Goal: Task Accomplishment & Management: Complete application form

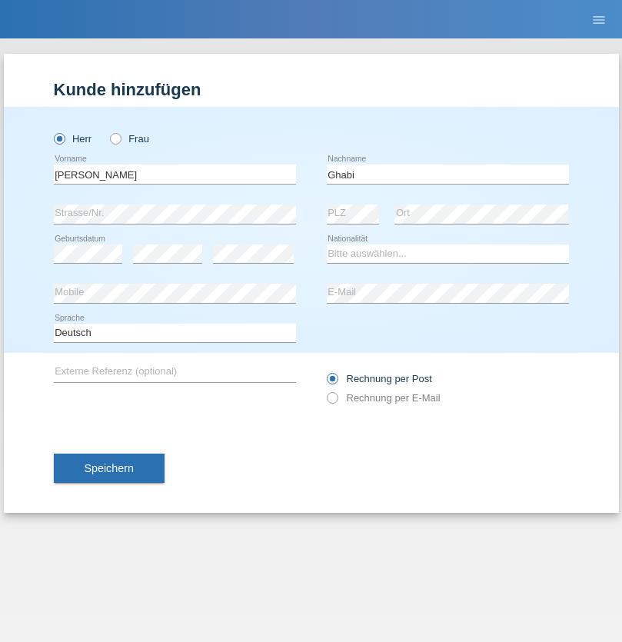
type input "Ghabi"
select select "TN"
select select "C"
select select "04"
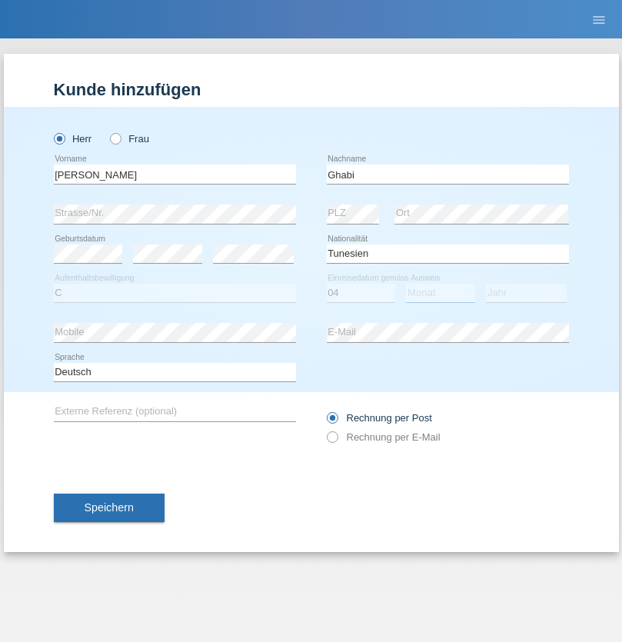
select select "10"
select select "2009"
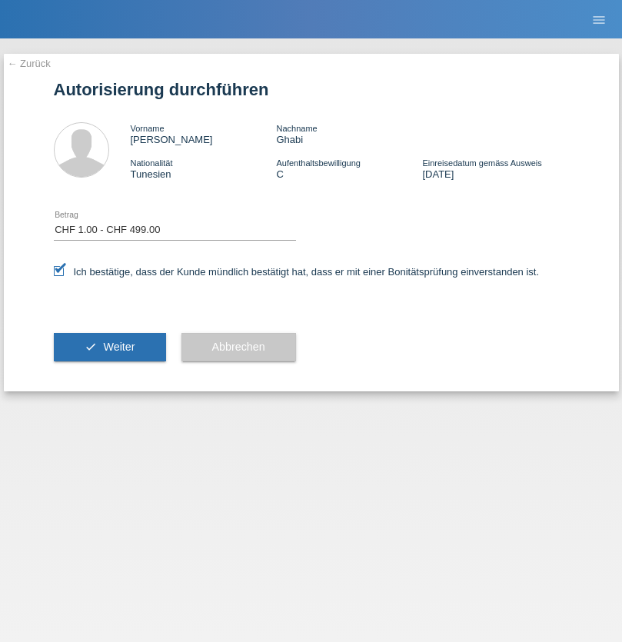
select select "1"
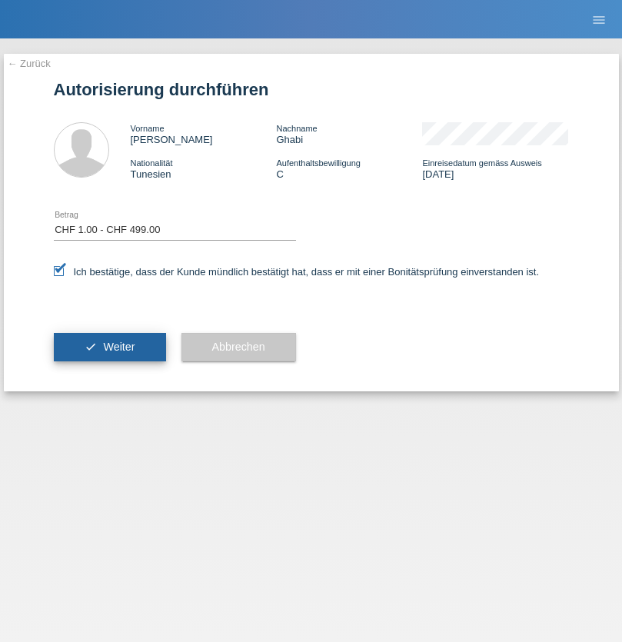
click at [109, 347] on span "Weiter" at bounding box center [119, 346] width 32 height 12
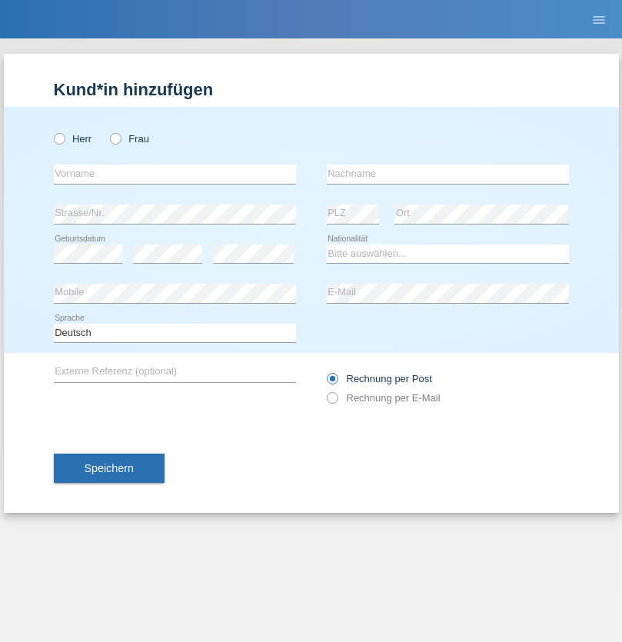
radio input "true"
click at [174, 174] on input "text" at bounding box center [175, 173] width 242 height 19
type input "Chirilă"
click at [447, 174] on input "text" at bounding box center [448, 173] width 242 height 19
type input "Ferencz"
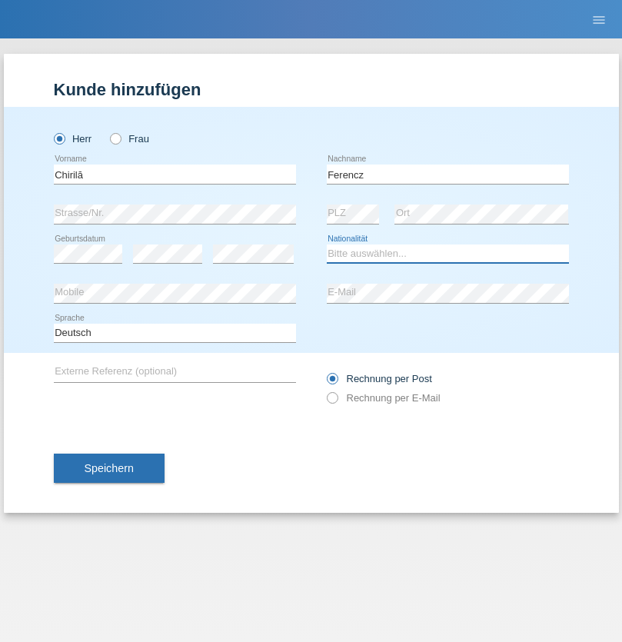
select select "OM"
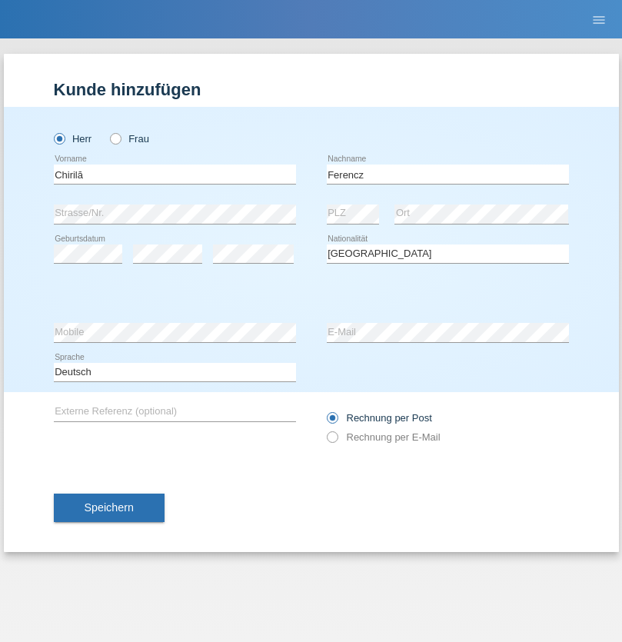
select select "C"
select select "11"
select select "04"
select select "2021"
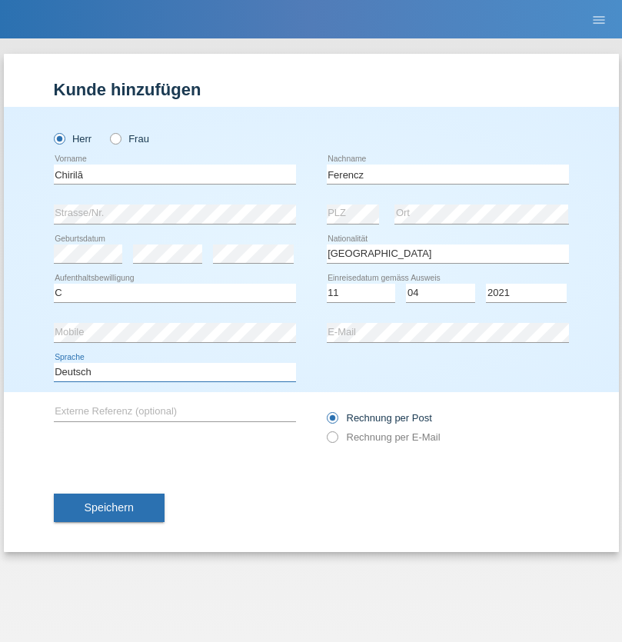
select select "en"
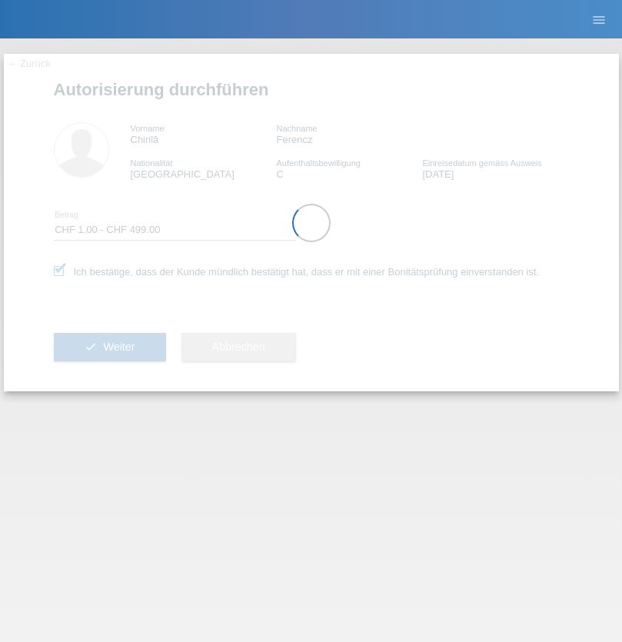
select select "1"
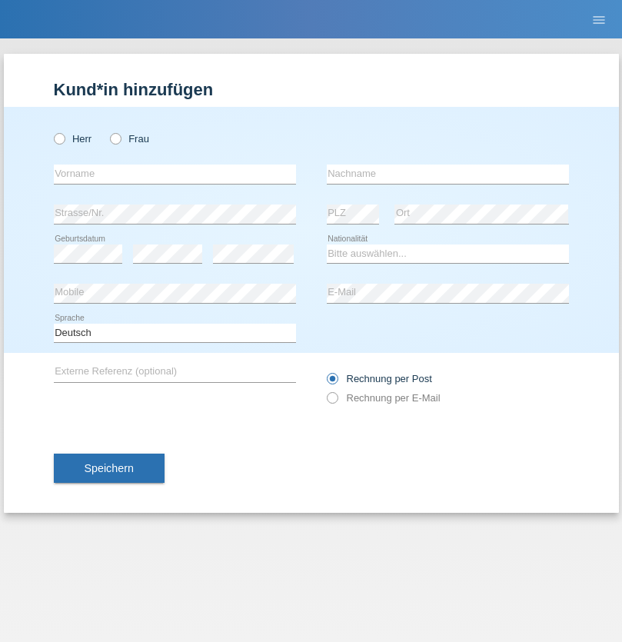
radio input "true"
click at [174, 174] on input "text" at bounding box center [175, 173] width 242 height 19
type input "Adrian"
click at [447, 174] on input "text" at bounding box center [448, 173] width 242 height 19
type input "Abazi"
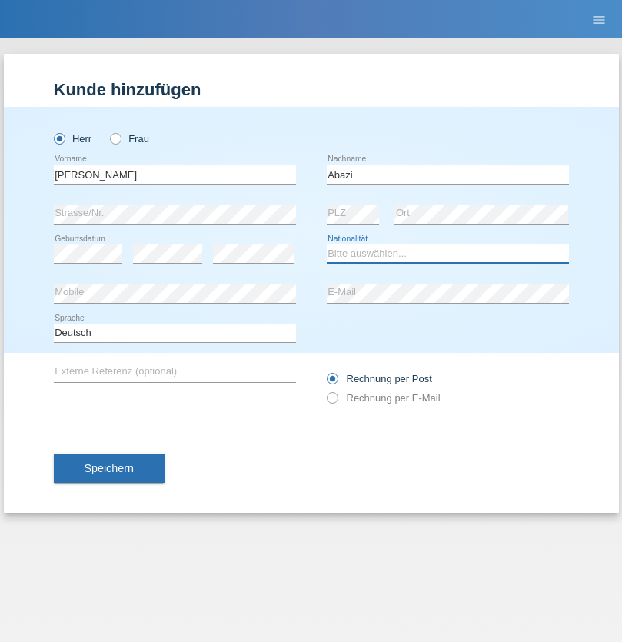
select select "XK"
select select "C"
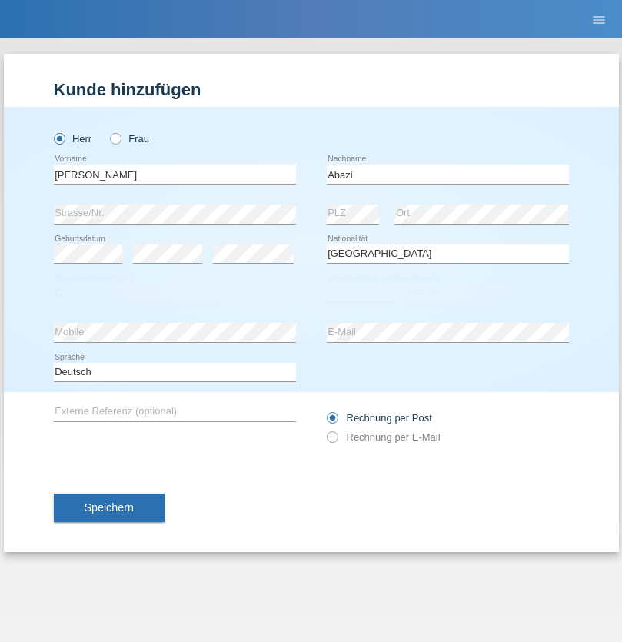
select select "28"
select select "08"
select select "1994"
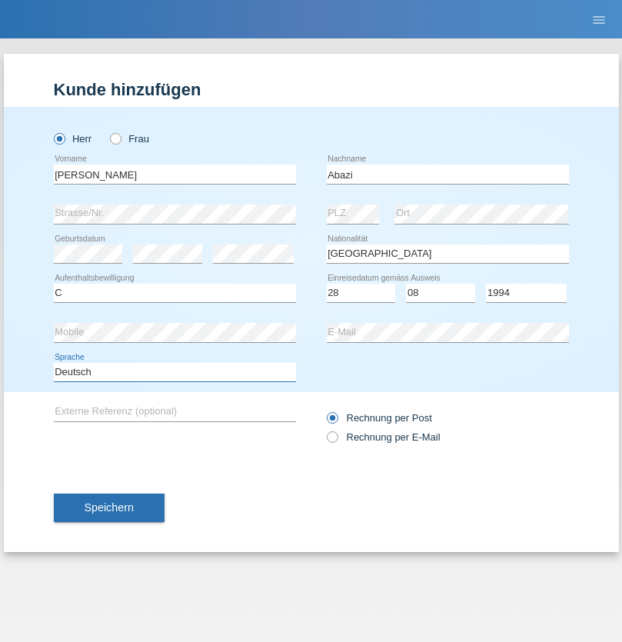
select select "en"
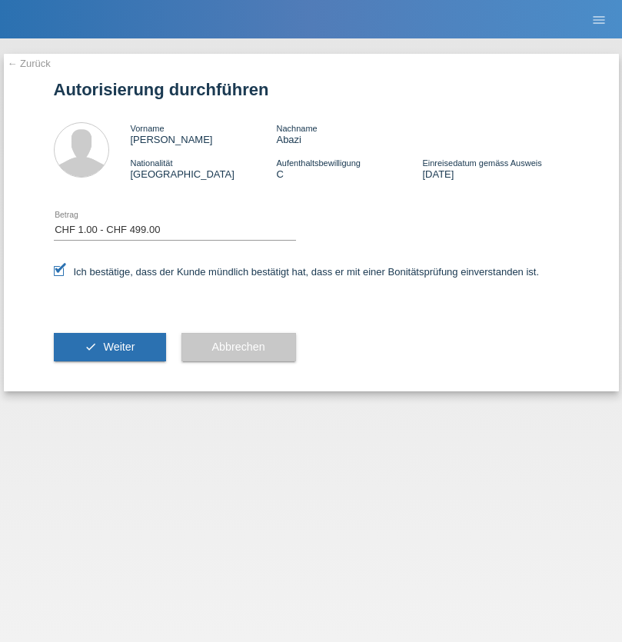
select select "1"
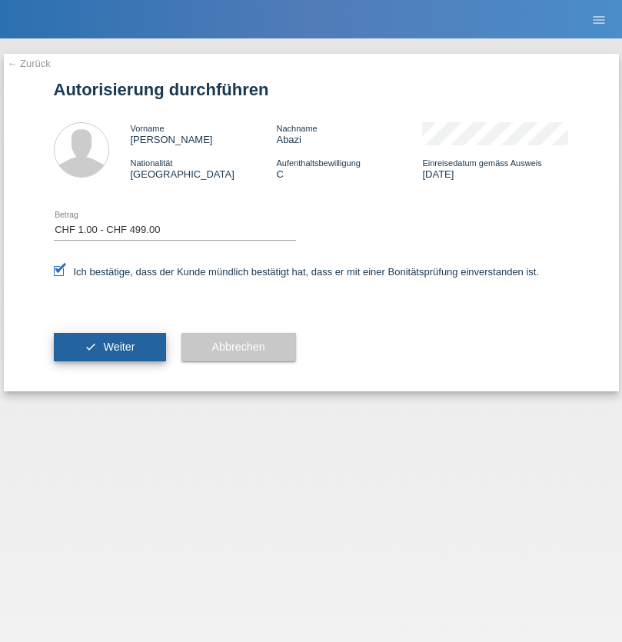
click at [109, 347] on span "Weiter" at bounding box center [119, 346] width 32 height 12
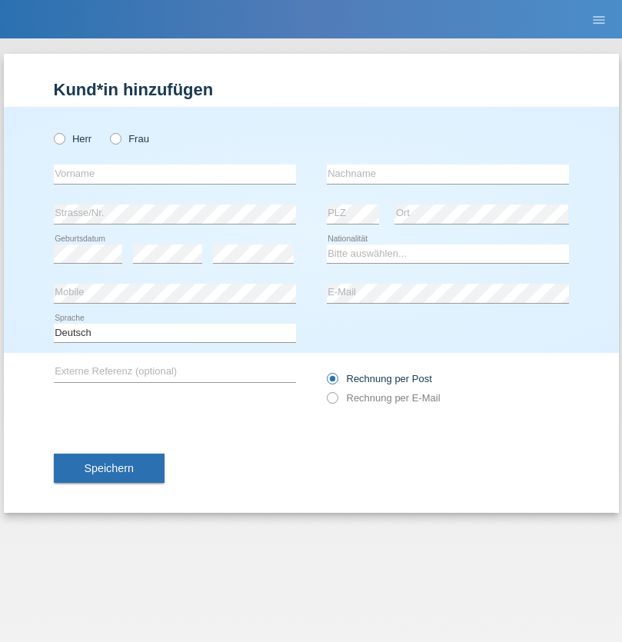
radio input "true"
click at [174, 174] on input "text" at bounding box center [175, 173] width 242 height 19
type input "David"
click at [447, 174] on input "text" at bounding box center [448, 173] width 242 height 19
type input "Amaral"
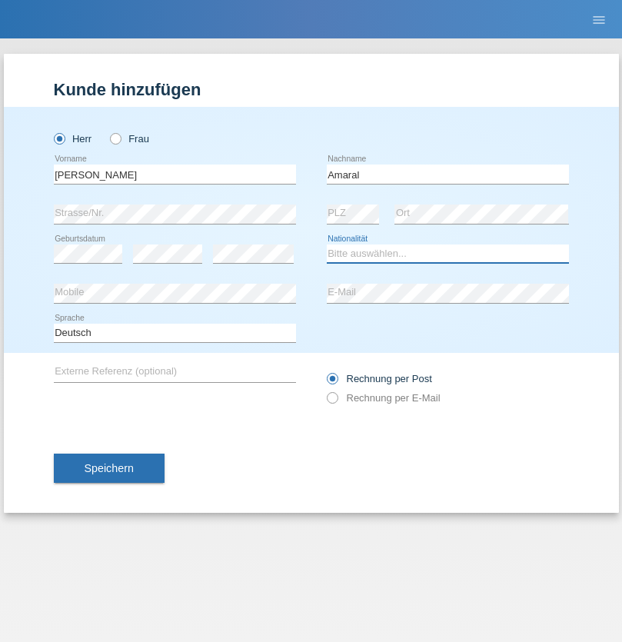
select select "PT"
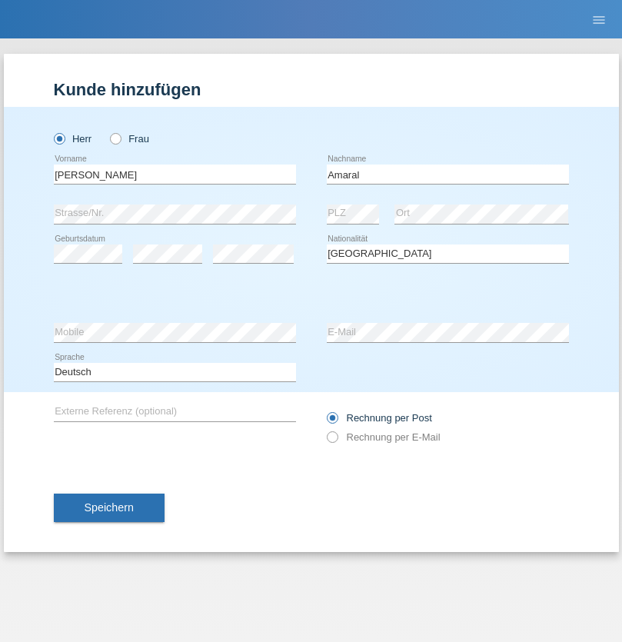
select select "C"
select select "06"
select select "07"
select select "2019"
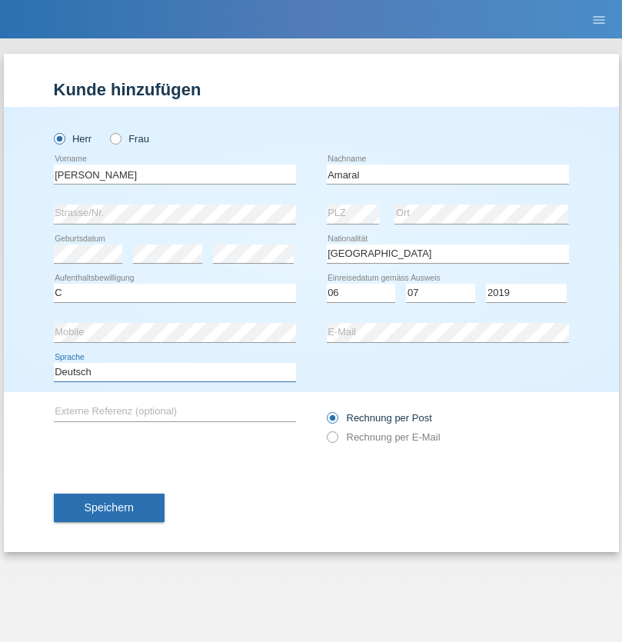
select select "en"
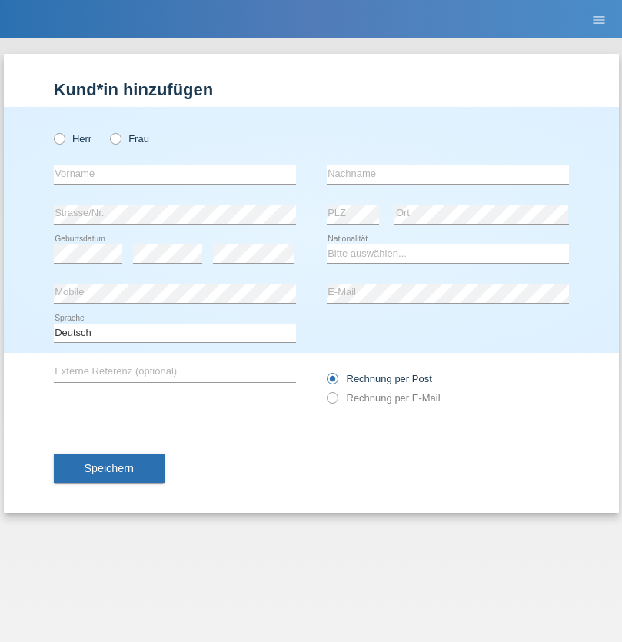
radio input "true"
click at [174, 174] on input "text" at bounding box center [175, 173] width 242 height 19
type input "tim"
click at [447, 174] on input "text" at bounding box center [448, 173] width 242 height 19
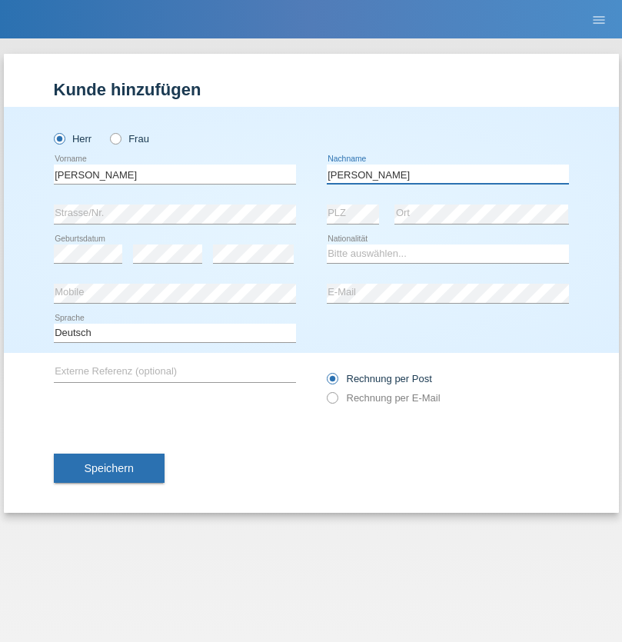
type input "Krüger"
select select "DE"
select select "C"
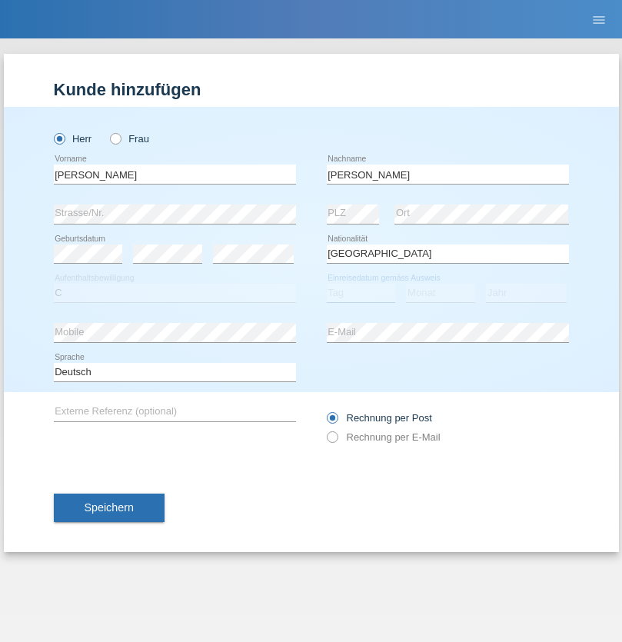
select select "05"
select select "04"
select select "2021"
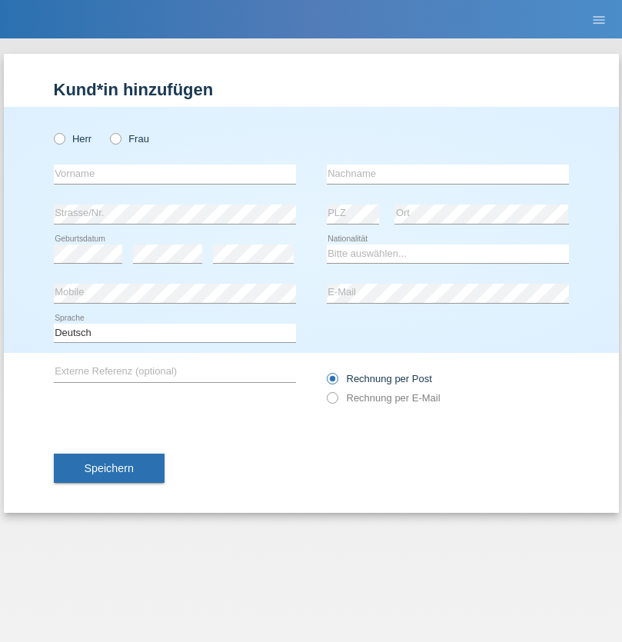
radio input "true"
click at [174, 174] on input "text" at bounding box center [175, 173] width 242 height 19
type input "Schumacher"
click at [447, 174] on input "text" at bounding box center [448, 173] width 242 height 19
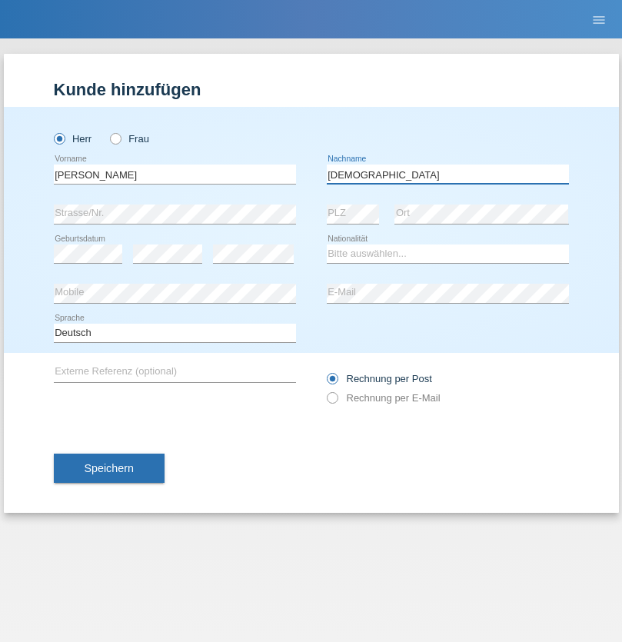
type input "Christian"
select select "CH"
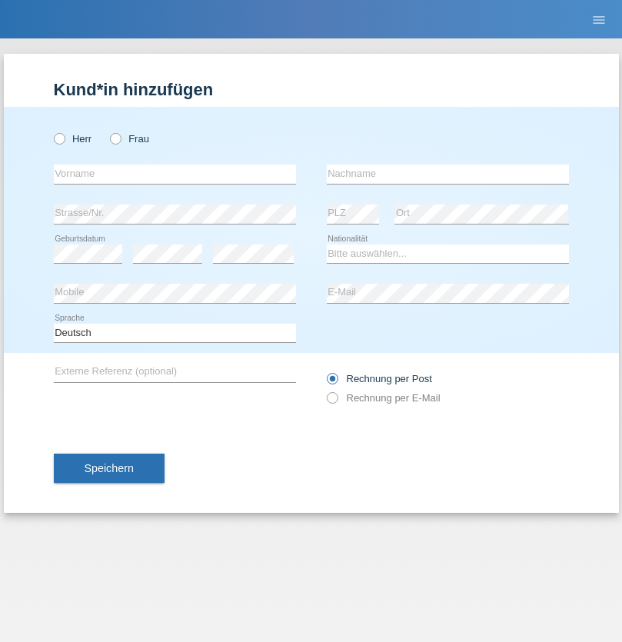
radio input "true"
click at [174, 174] on input "text" at bounding box center [175, 173] width 242 height 19
type input "agnertina"
click at [447, 174] on input "text" at bounding box center [448, 173] width 242 height 19
type input "noshaj"
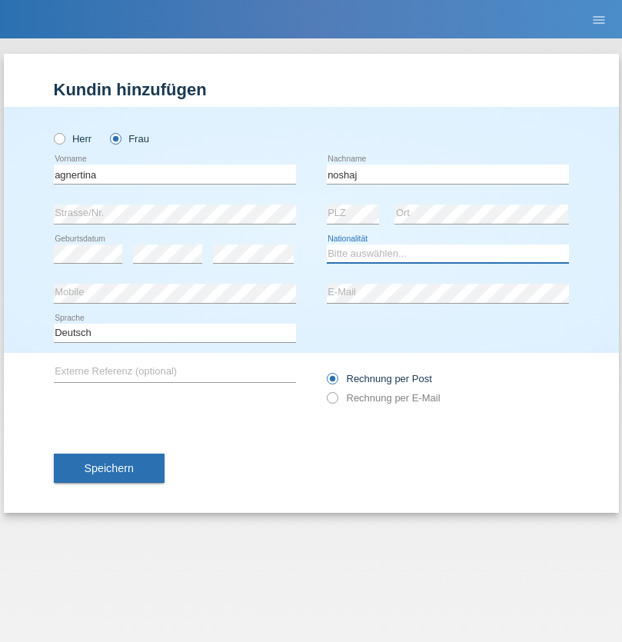
select select "NL"
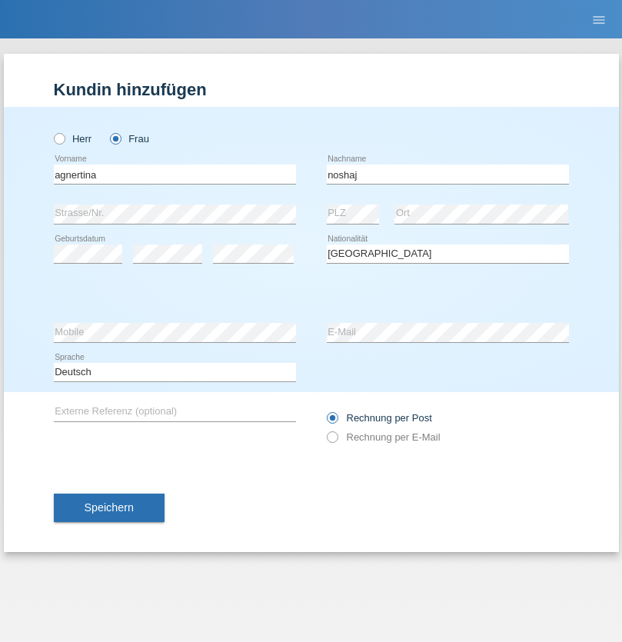
select select "C"
select select "01"
select select "08"
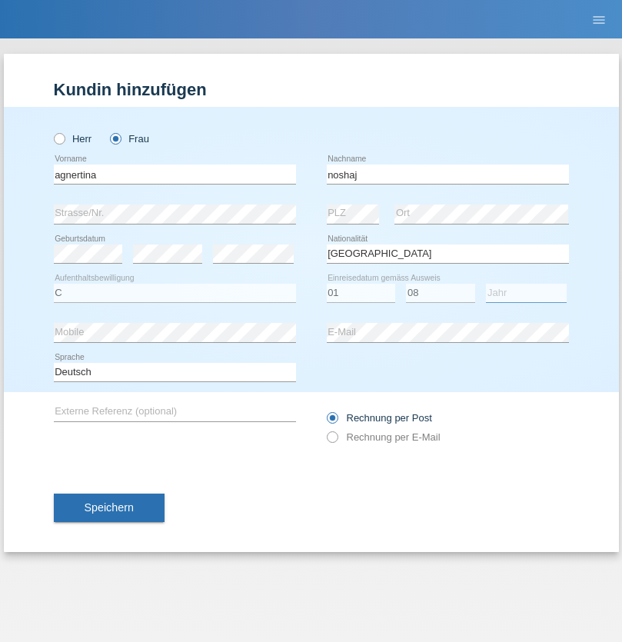
select select "2021"
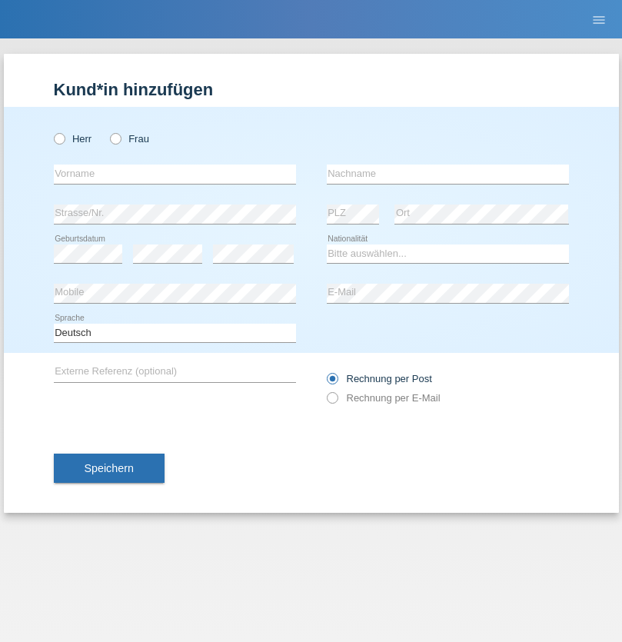
radio input "true"
click at [174, 174] on input "text" at bounding box center [175, 173] width 242 height 19
type input "Miguel"
click at [447, 174] on input "text" at bounding box center [448, 173] width 242 height 19
type input "Pinzo"
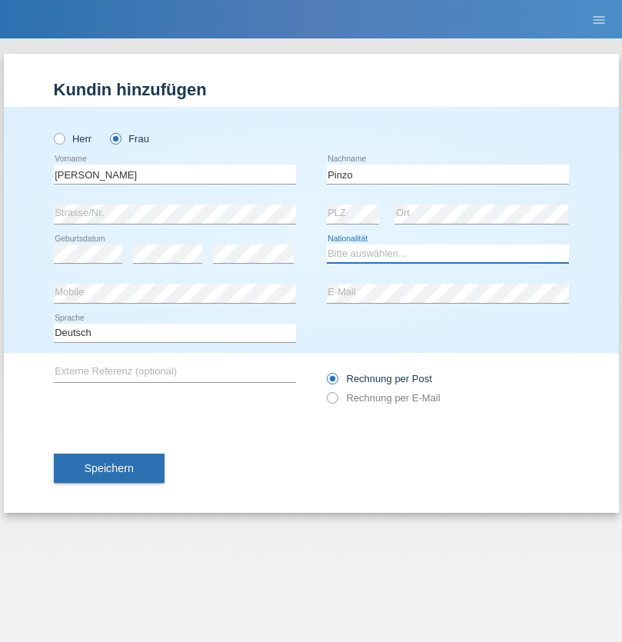
select select "CH"
radio input "true"
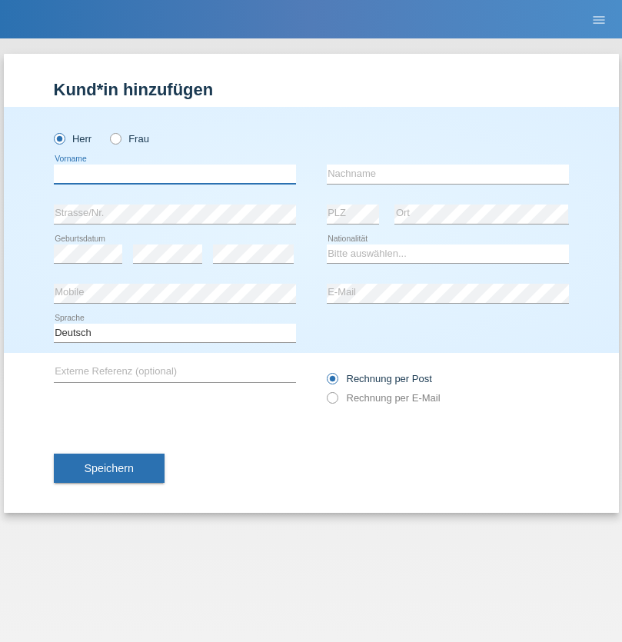
click at [174, 174] on input "text" at bounding box center [175, 173] width 242 height 19
type input "ali"
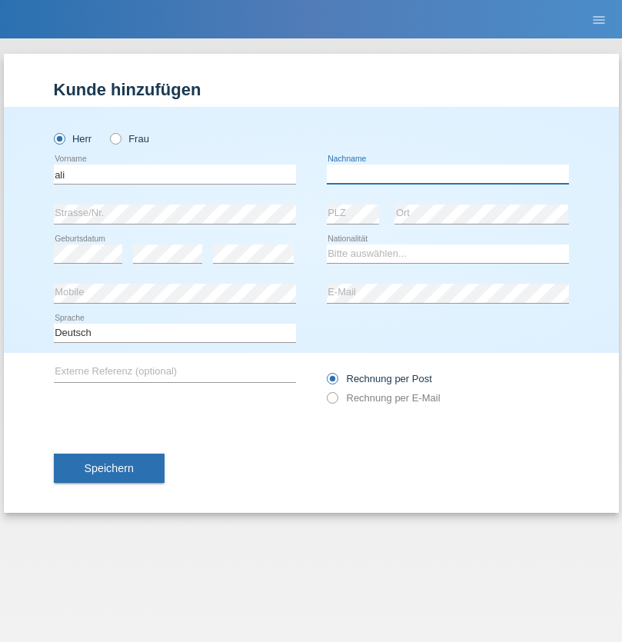
click at [447, 174] on input "text" at bounding box center [448, 173] width 242 height 19
type input "Amini"
select select "AF"
select select "C"
select select "18"
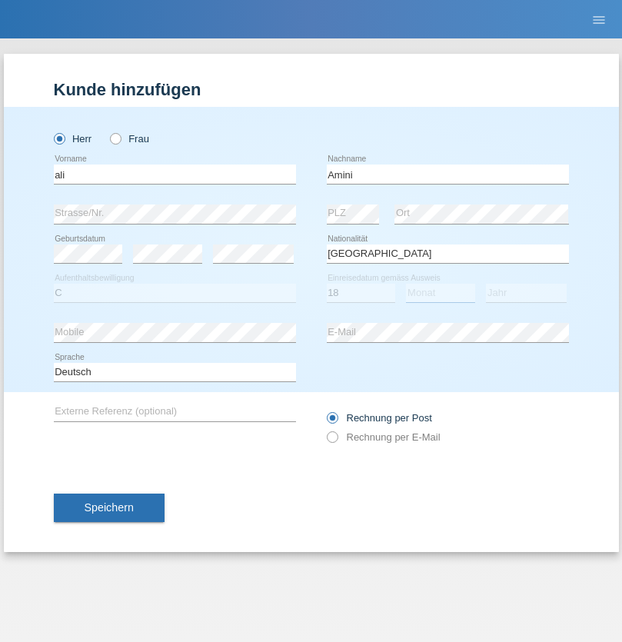
select select "08"
select select "2015"
